Goal: Information Seeking & Learning: Learn about a topic

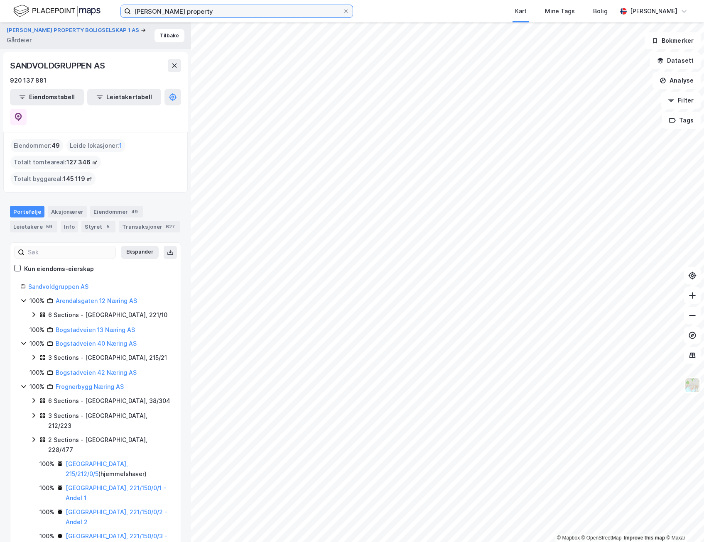
click at [160, 10] on input "Sandvold property" at bounding box center [237, 11] width 212 height 12
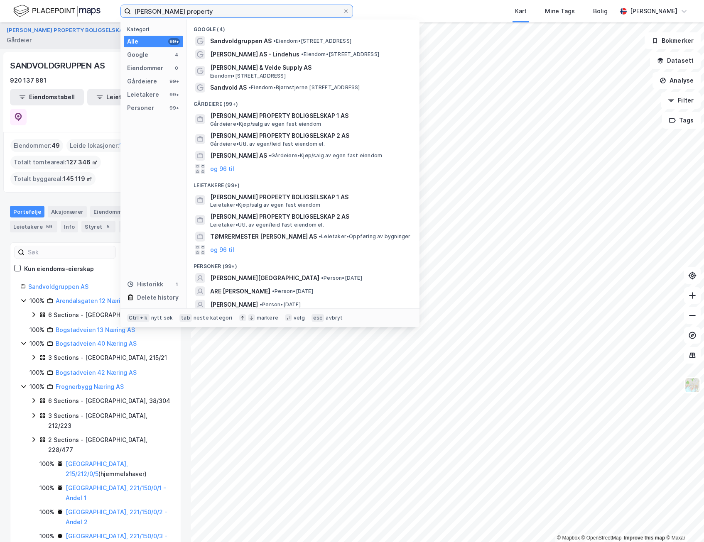
click at [160, 10] on input "Sandvold property" at bounding box center [237, 11] width 212 height 12
click at [77, 8] on img at bounding box center [56, 11] width 87 height 15
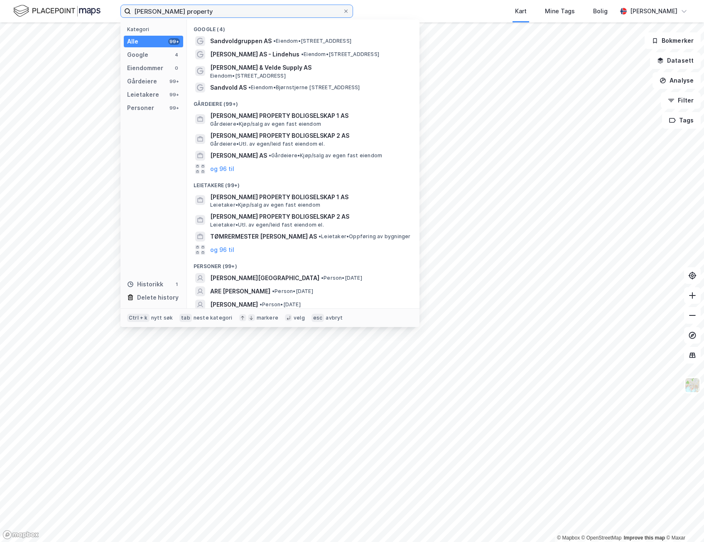
click at [193, 9] on input "Sandvold property" at bounding box center [237, 11] width 212 height 12
paste input "BOV Eiendom AS"
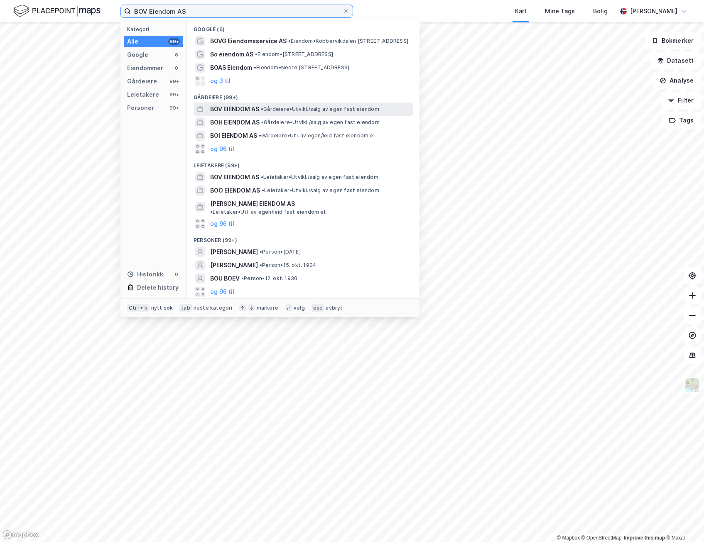
type input "BOV Eiendom AS"
click at [239, 109] on span "BOV EIENDOM AS" at bounding box center [234, 109] width 49 height 10
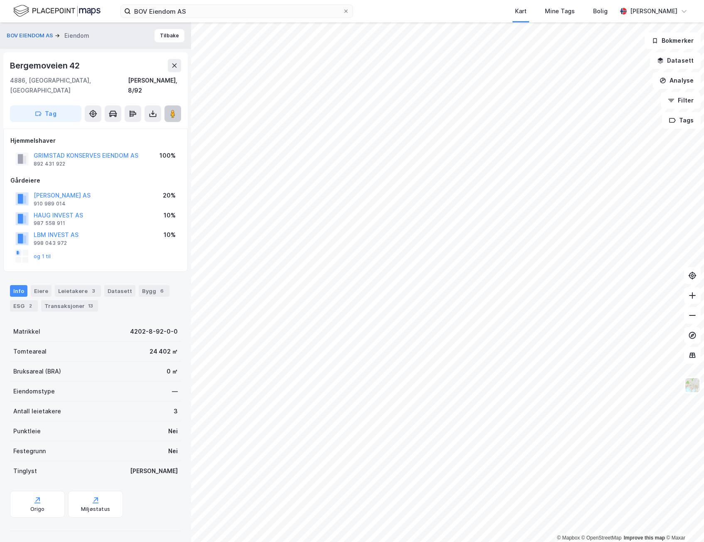
click at [178, 105] on button at bounding box center [172, 113] width 17 height 17
click at [79, 285] on div "Leietakere 3" at bounding box center [78, 291] width 46 height 12
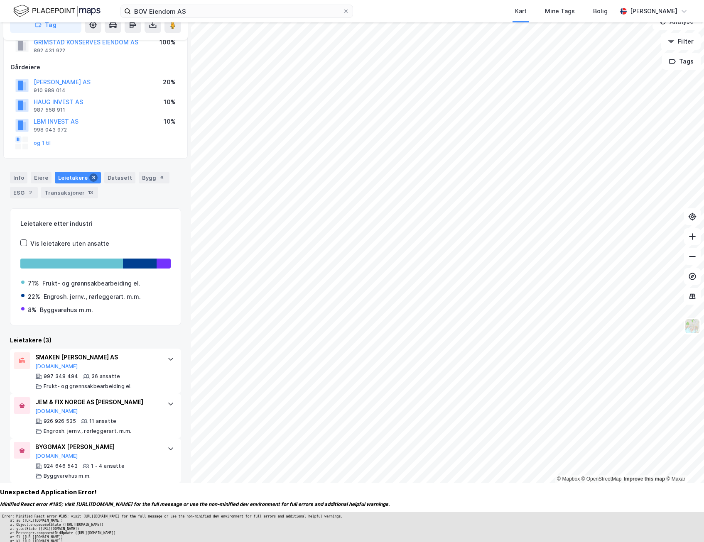
scroll to position [78, 0]
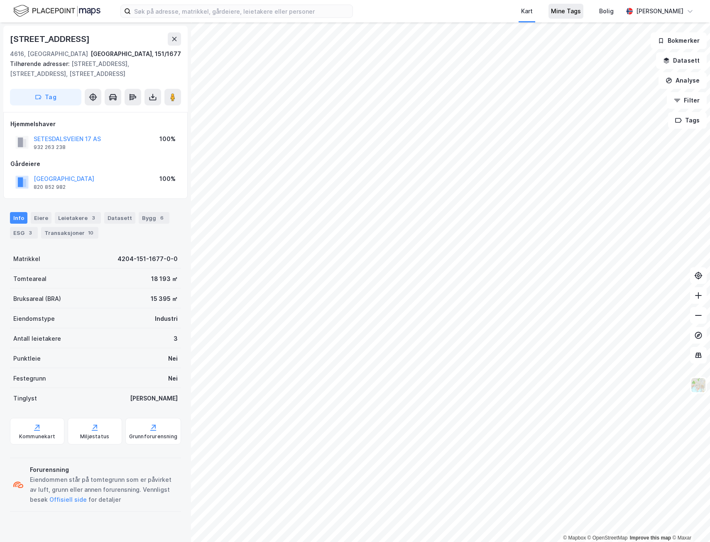
scroll to position [13, 0]
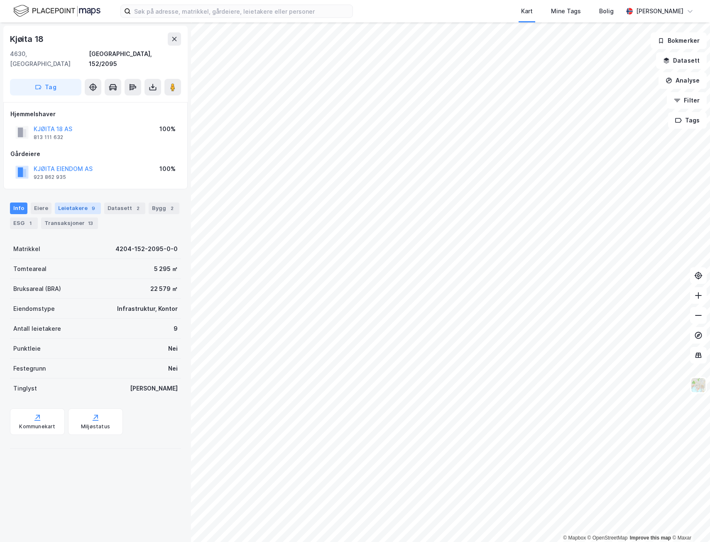
click at [89, 204] on div "9" at bounding box center [93, 208] width 8 height 8
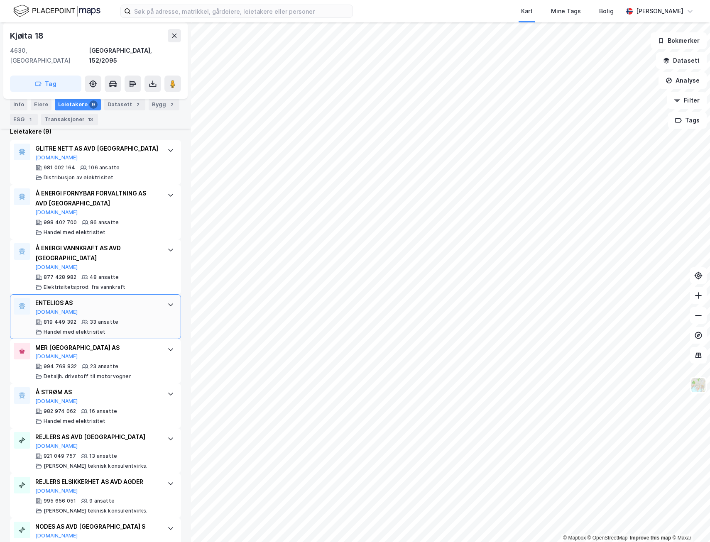
scroll to position [270, 0]
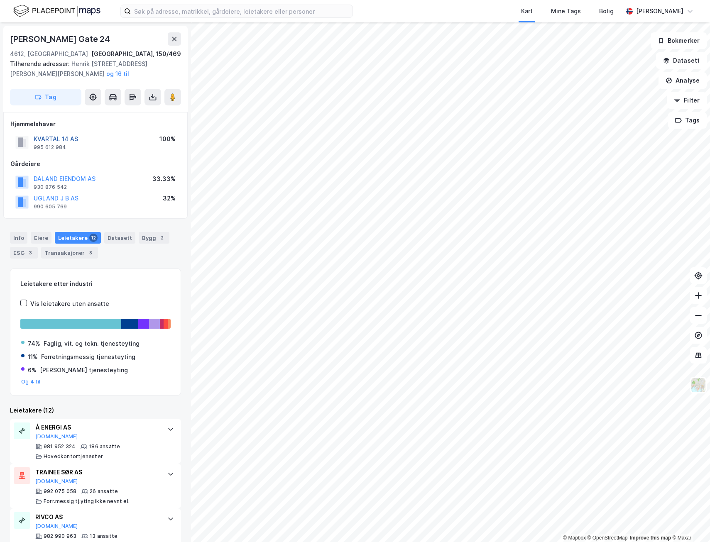
click at [0, 0] on button "KVARTAL 14 AS" at bounding box center [0, 0] width 0 height 0
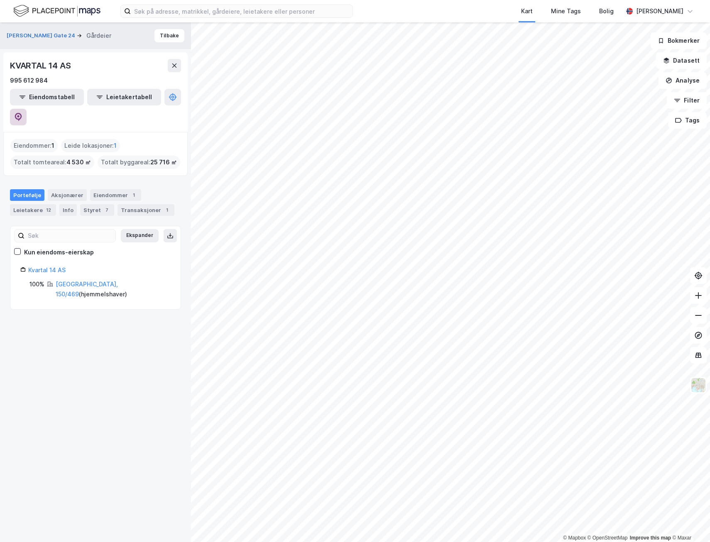
click at [27, 109] on button at bounding box center [18, 117] width 17 height 17
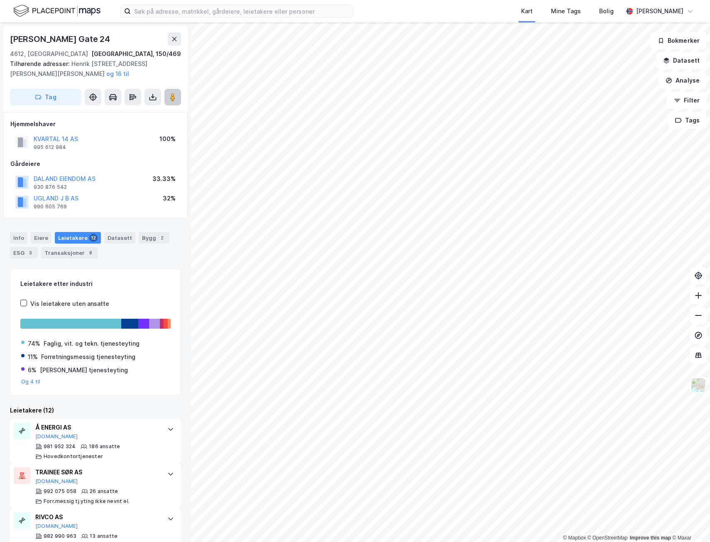
click at [171, 102] on button at bounding box center [172, 97] width 17 height 17
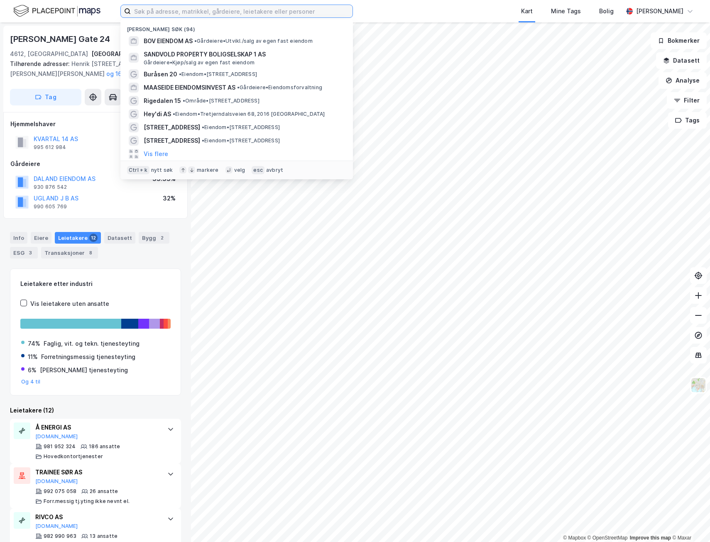
click at [194, 9] on input at bounding box center [242, 11] width 222 height 12
click at [186, 42] on span "BOV EIENDOM AS" at bounding box center [168, 41] width 49 height 10
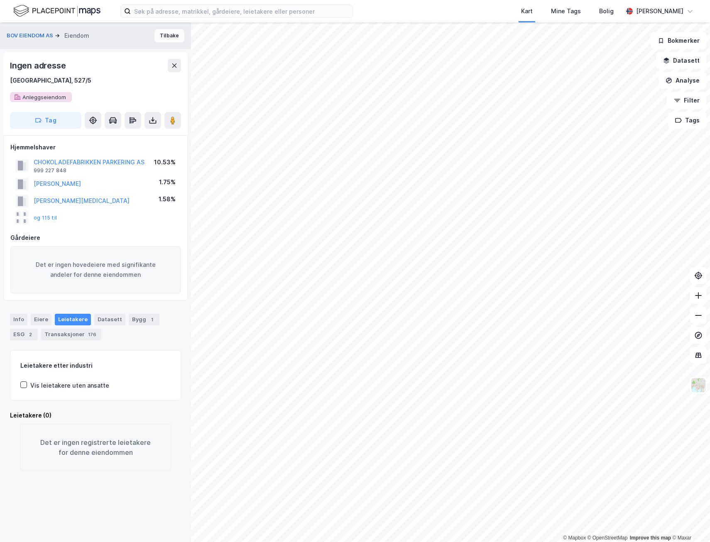
click at [155, 33] on button "Tilbake" at bounding box center [170, 35] width 30 height 13
